Goal: Information Seeking & Learning: Find specific fact

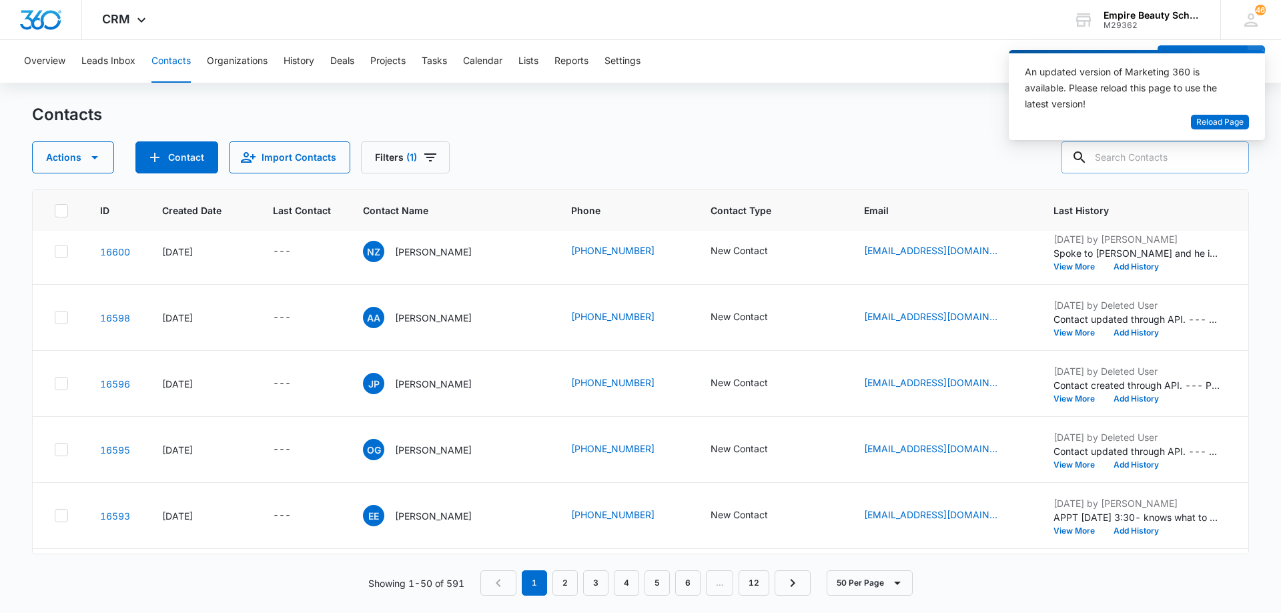
scroll to position [133, 0]
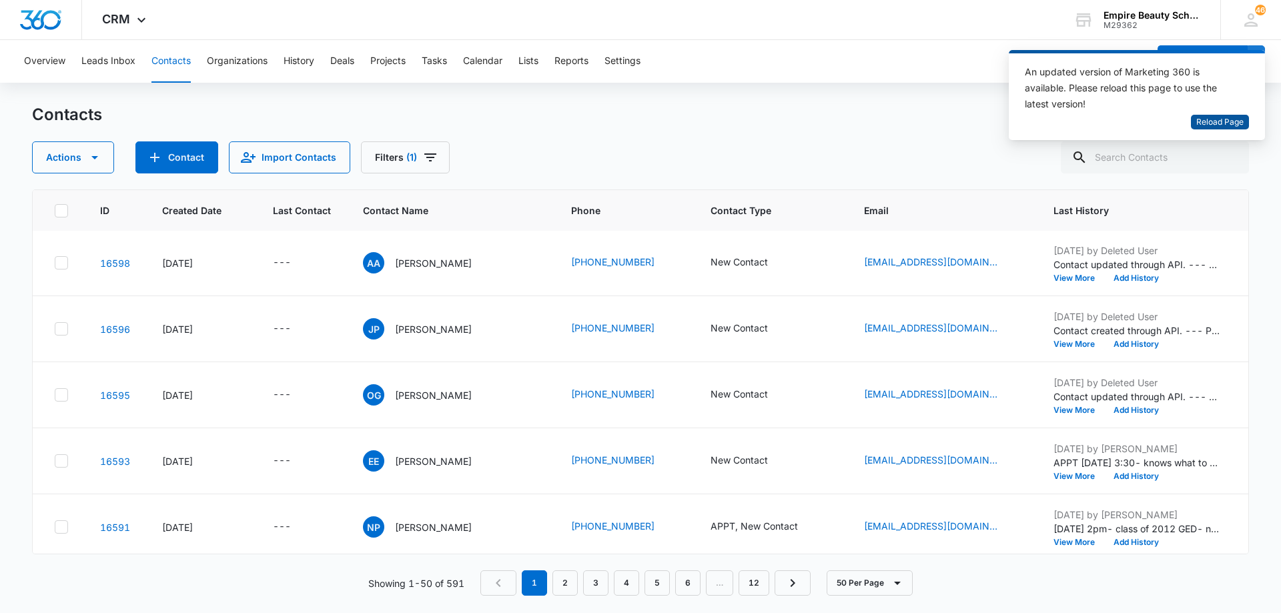
click at [1225, 122] on span "Reload Page" at bounding box center [1219, 122] width 47 height 13
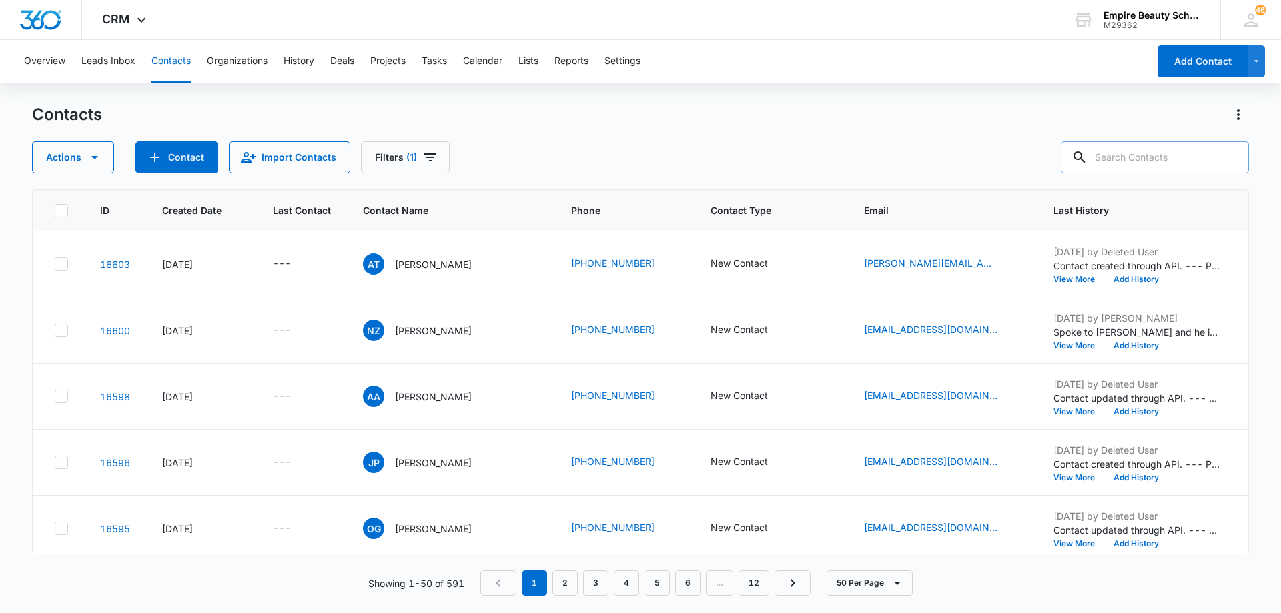
click at [1121, 157] on input "text" at bounding box center [1155, 157] width 188 height 32
type input "anna walker"
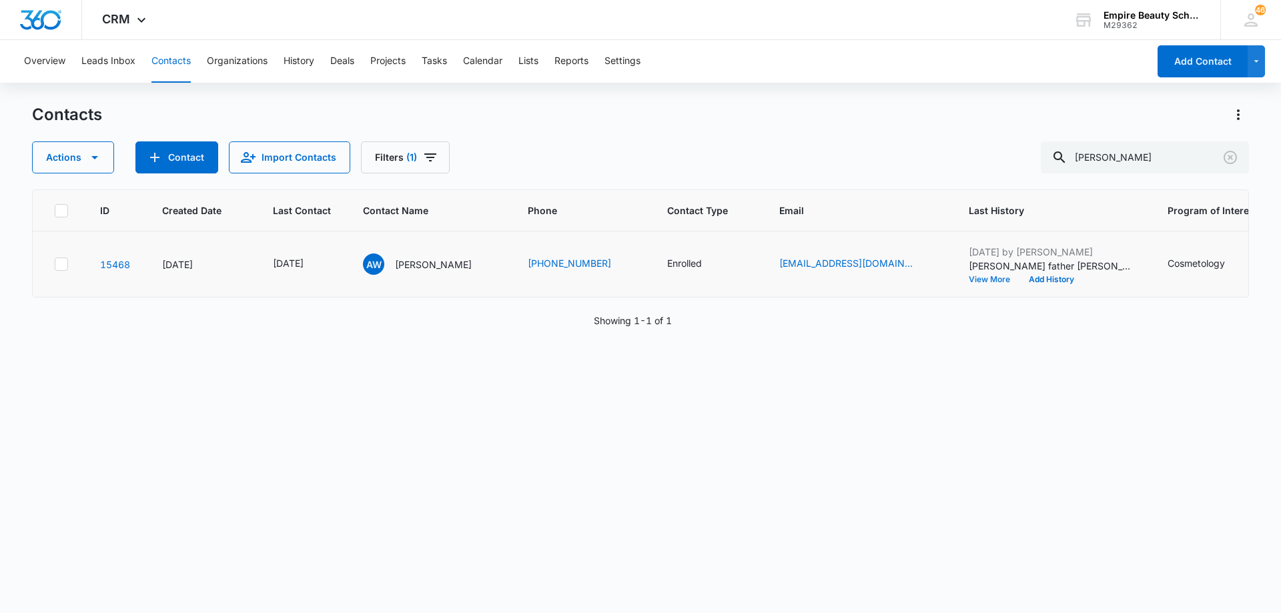
click at [979, 281] on button "View More" at bounding box center [994, 280] width 51 height 8
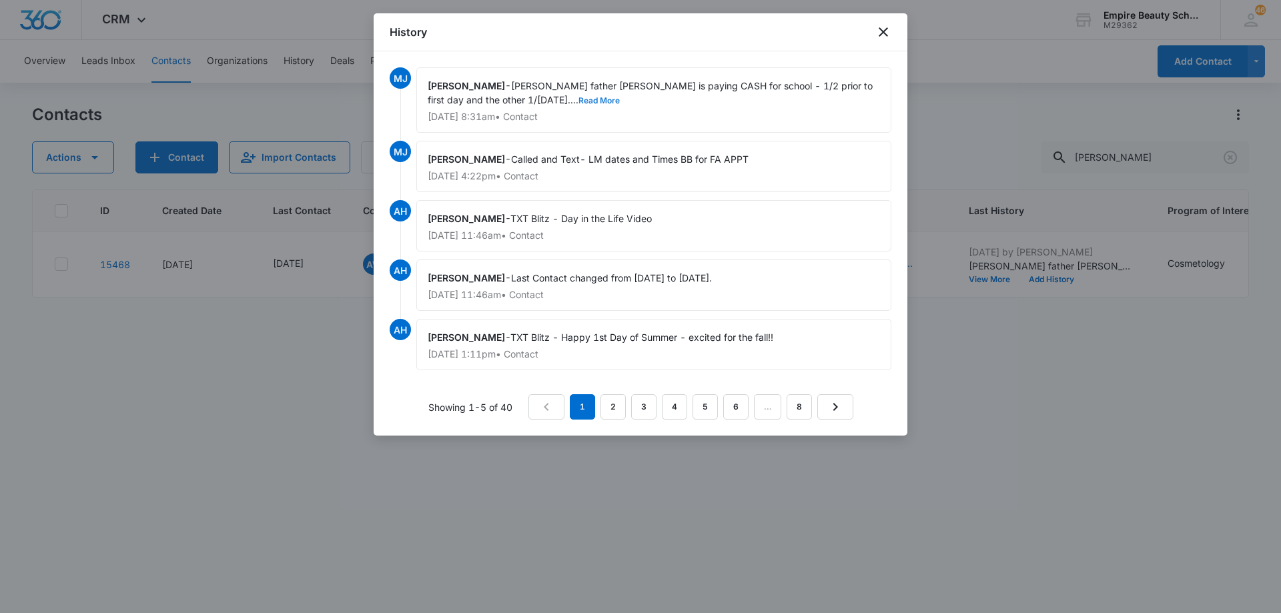
click at [578, 99] on button "Read More" at bounding box center [598, 101] width 41 height 8
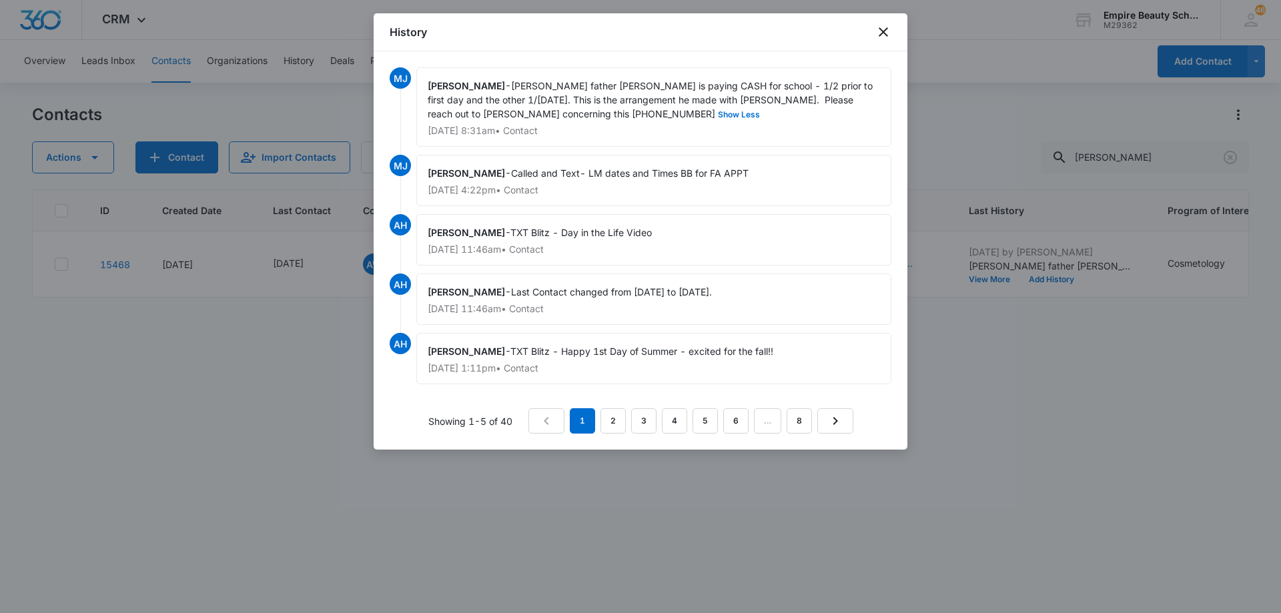
click at [673, 125] on div "Meigra Jenkins - Annas father Andy is paying CASH for school - 1/2 prior to fir…" at bounding box center [653, 106] width 475 height 79
click at [883, 36] on icon "close" at bounding box center [883, 32] width 16 height 16
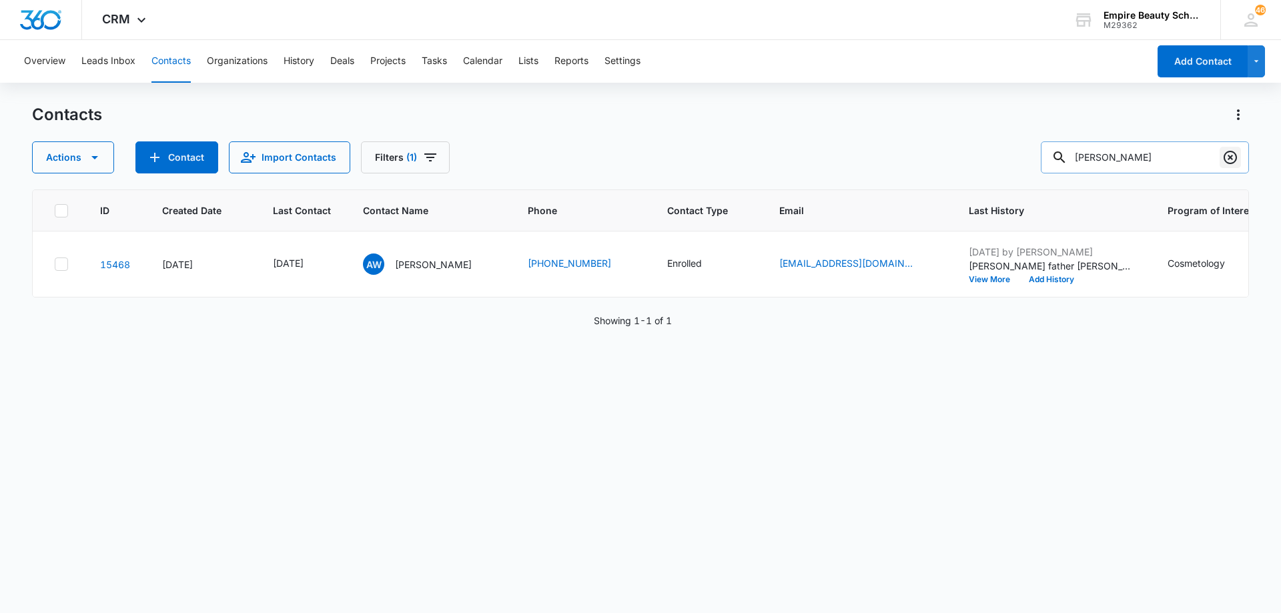
click at [1231, 157] on icon "Clear" at bounding box center [1230, 157] width 13 height 13
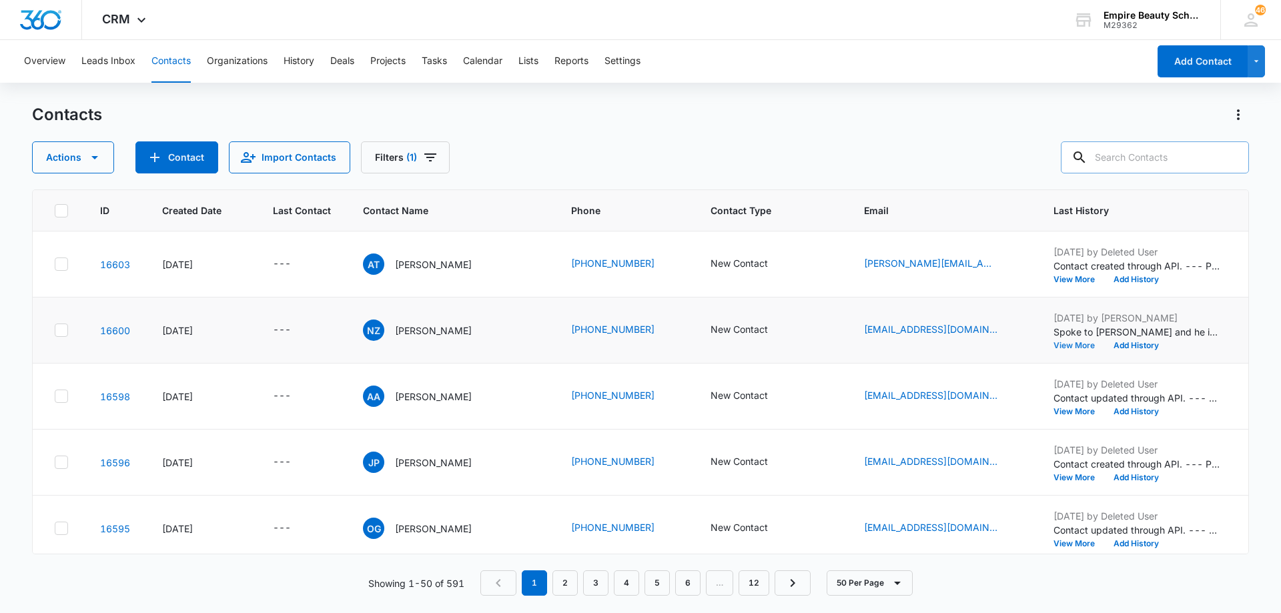
click at [1077, 348] on button "View More" at bounding box center [1078, 346] width 51 height 8
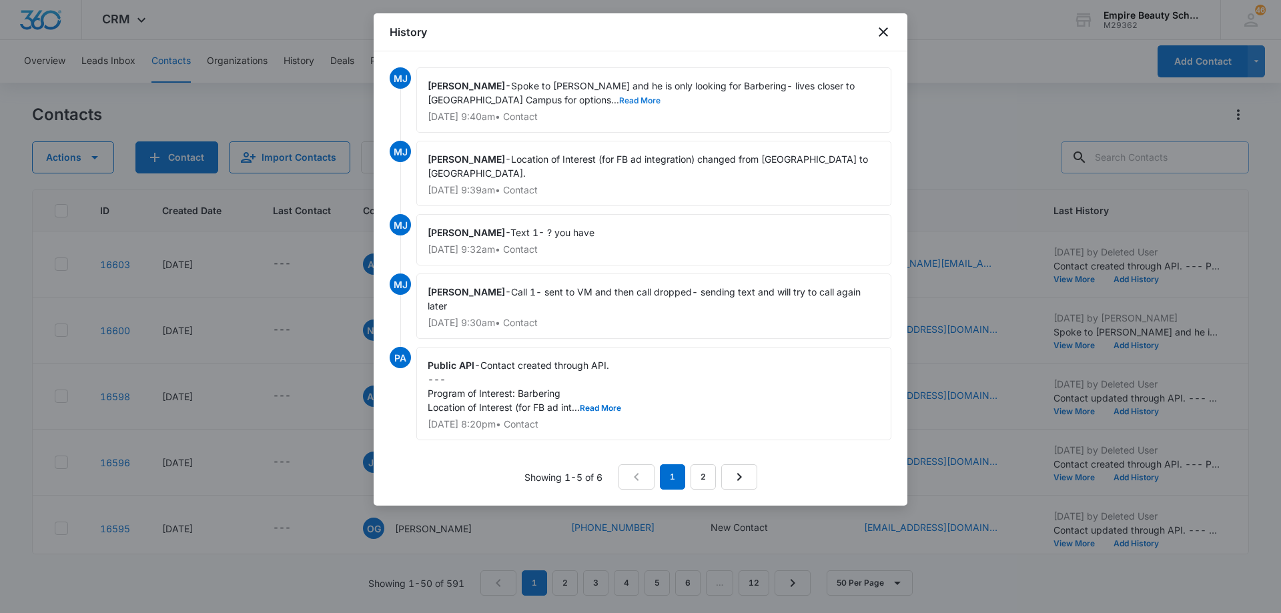
click at [619, 98] on button "Read More" at bounding box center [639, 101] width 41 height 8
click at [886, 29] on icon "close" at bounding box center [883, 31] width 9 height 9
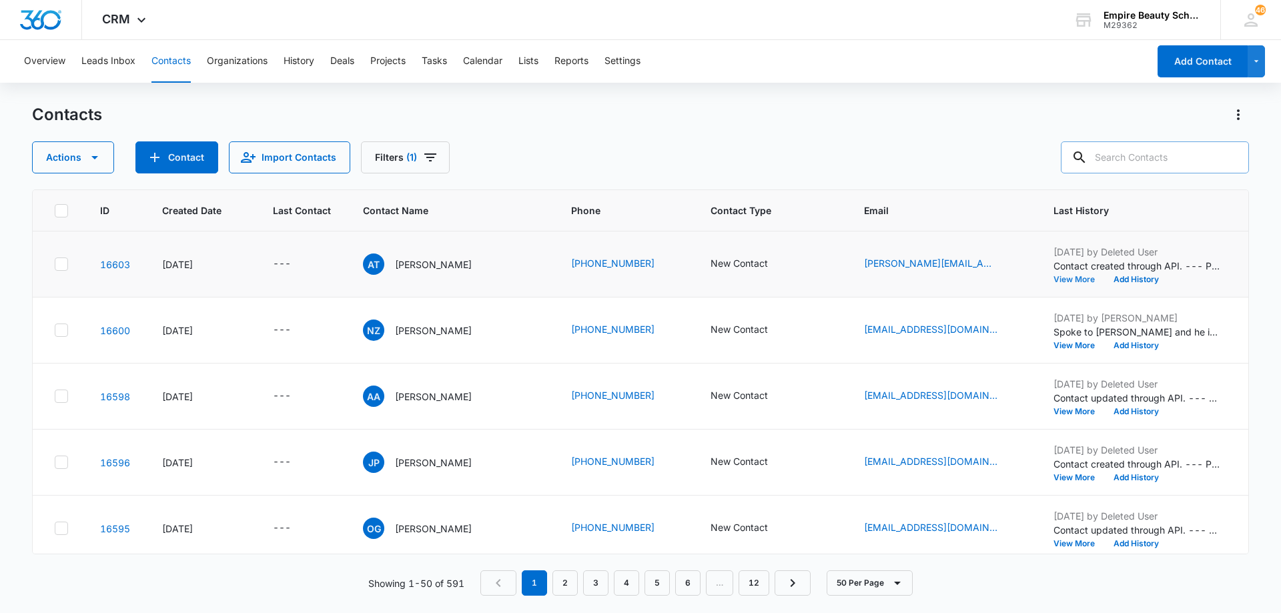
click at [1056, 280] on button "View More" at bounding box center [1078, 280] width 51 height 8
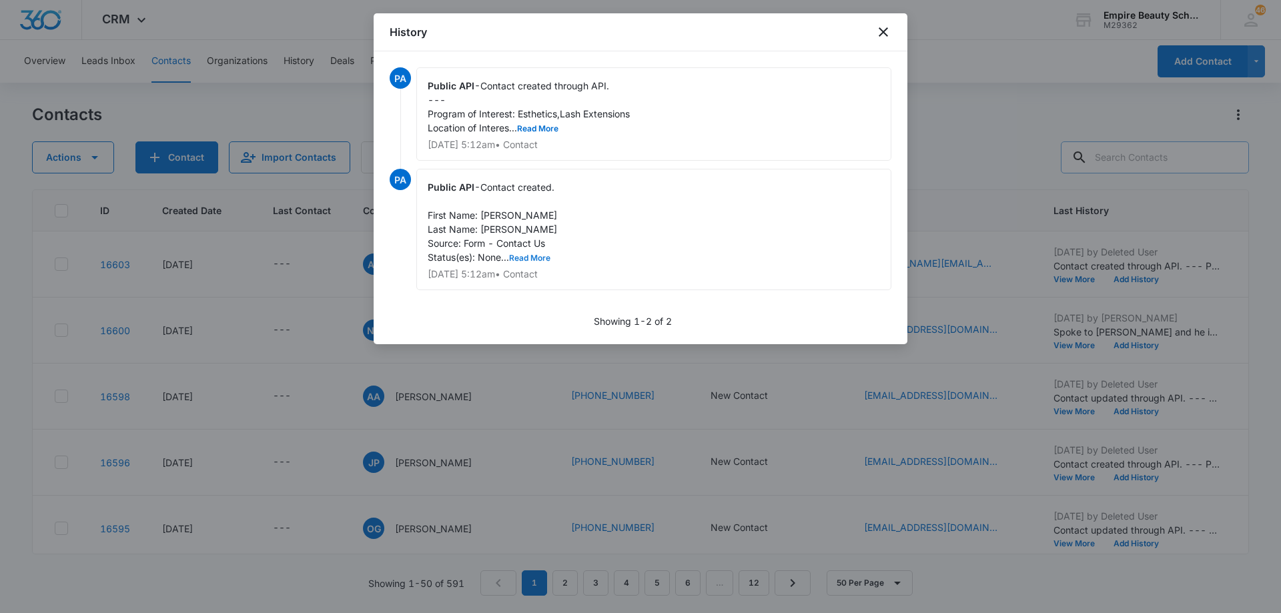
click at [542, 258] on button "Read More" at bounding box center [529, 258] width 41 height 8
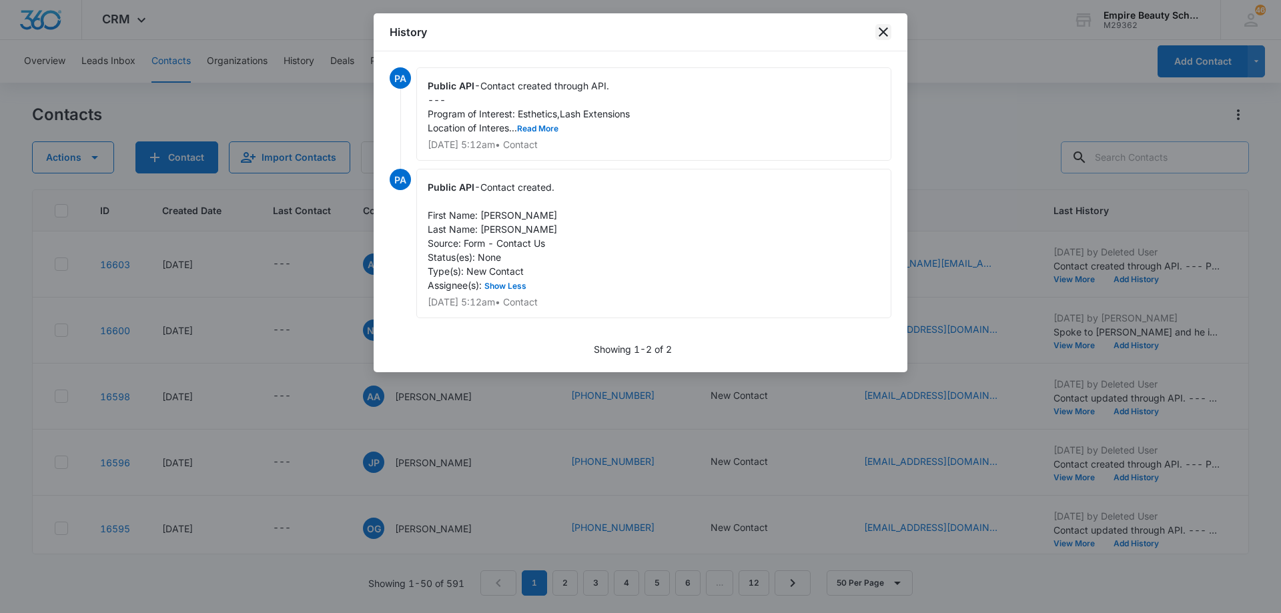
click at [887, 32] on icon "close" at bounding box center [883, 32] width 16 height 16
